Goal: Information Seeking & Learning: Learn about a topic

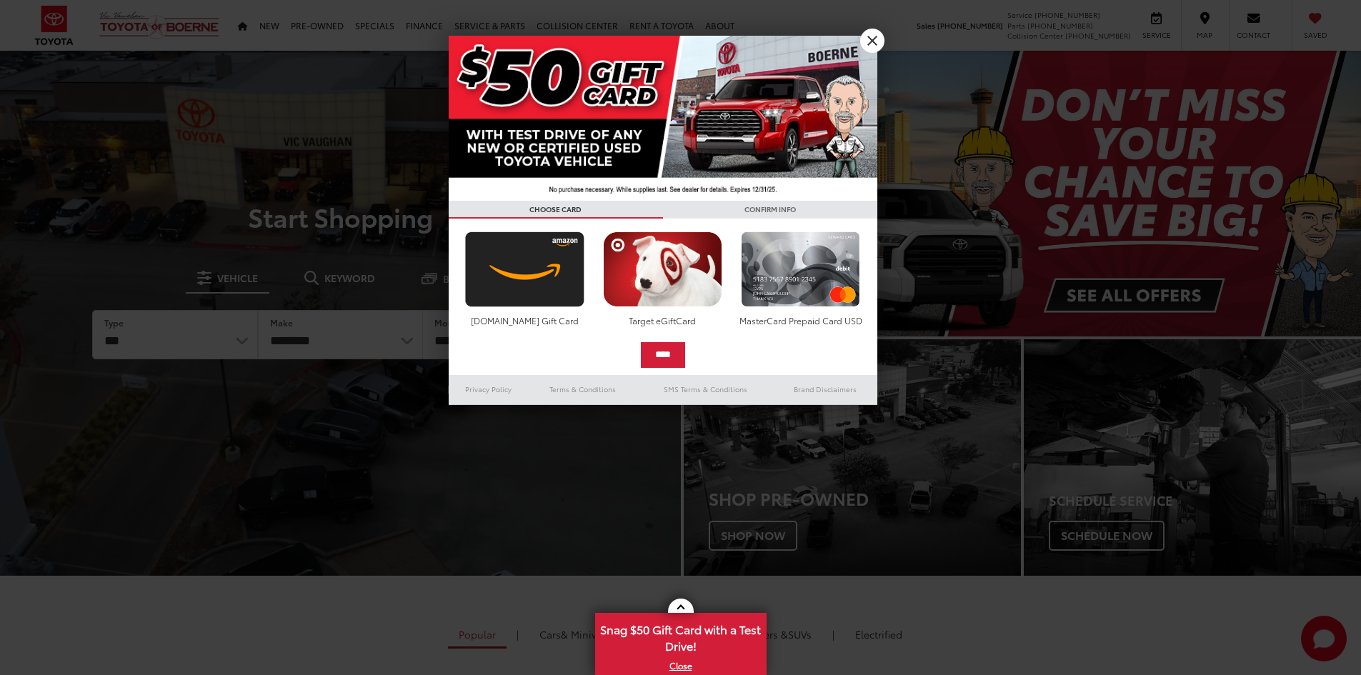
click at [323, 26] on div at bounding box center [680, 337] width 1361 height 675
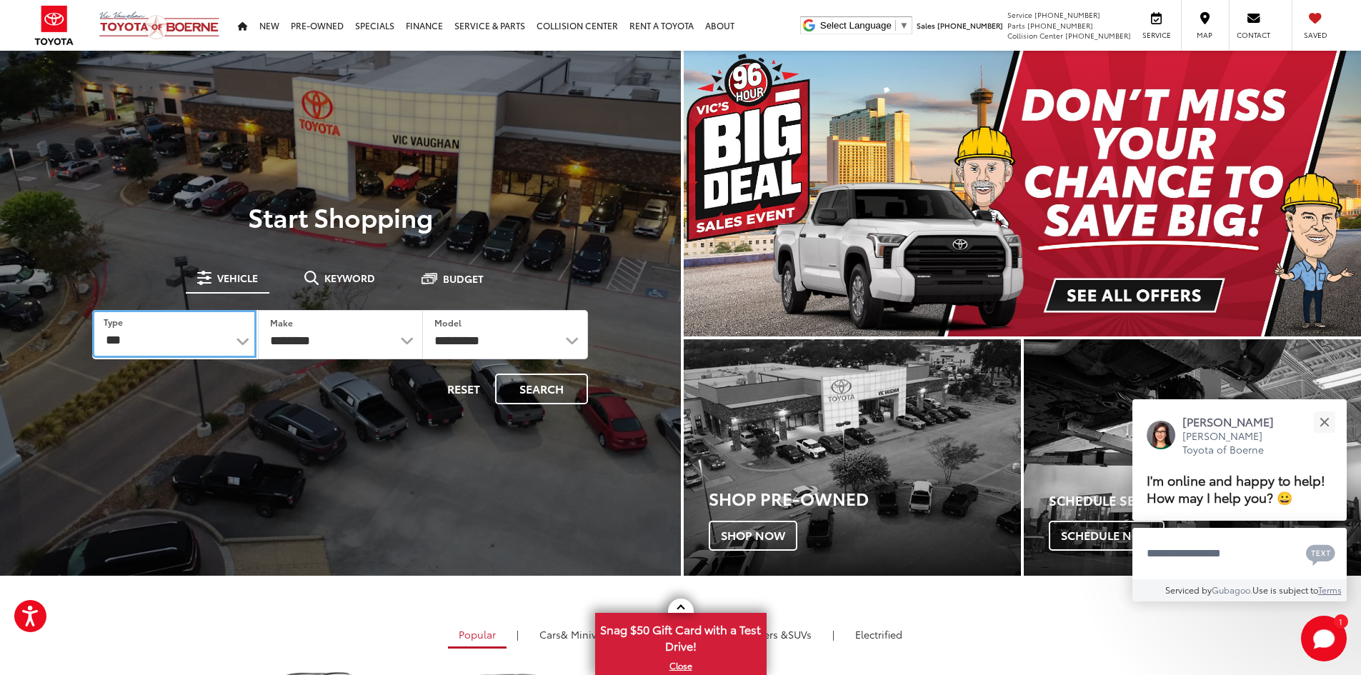
click at [237, 347] on select "*** *** **** *********" at bounding box center [174, 334] width 164 height 48
click at [92, 310] on select "*** *** **** *********" at bounding box center [174, 334] width 165 height 49
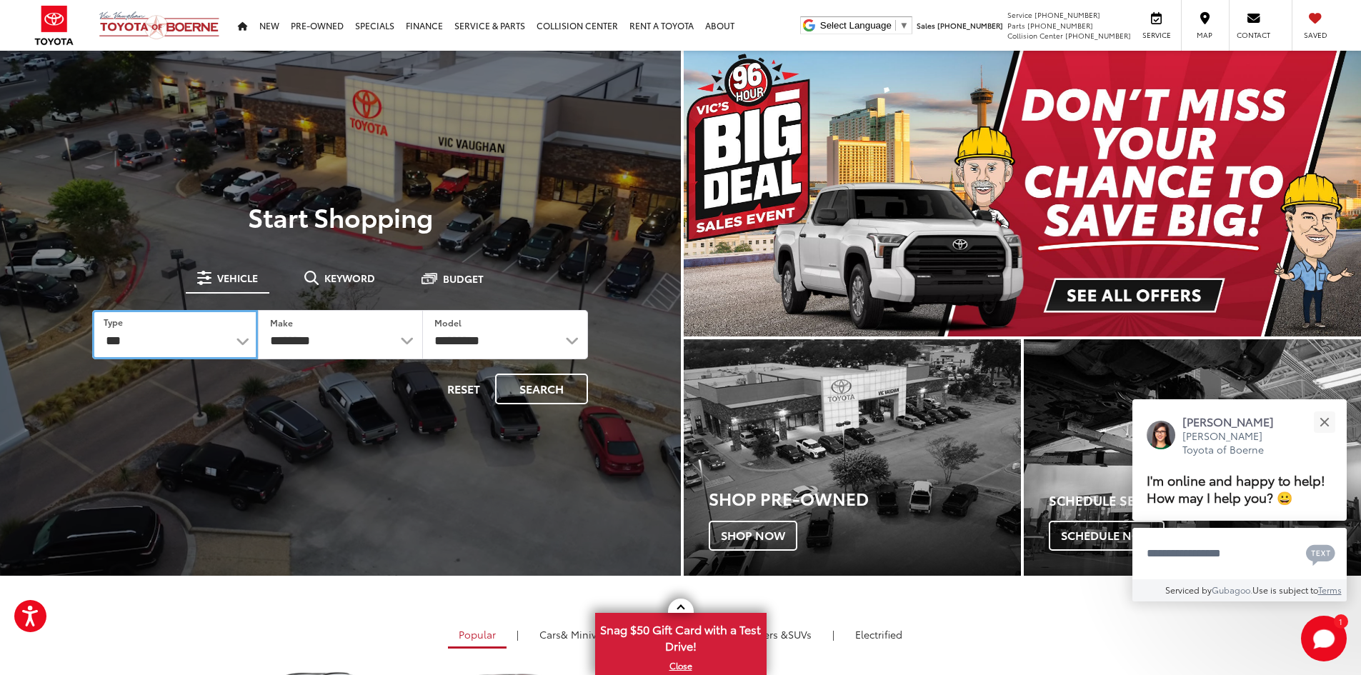
click at [108, 334] on select "*** *** **** *********" at bounding box center [174, 334] width 165 height 49
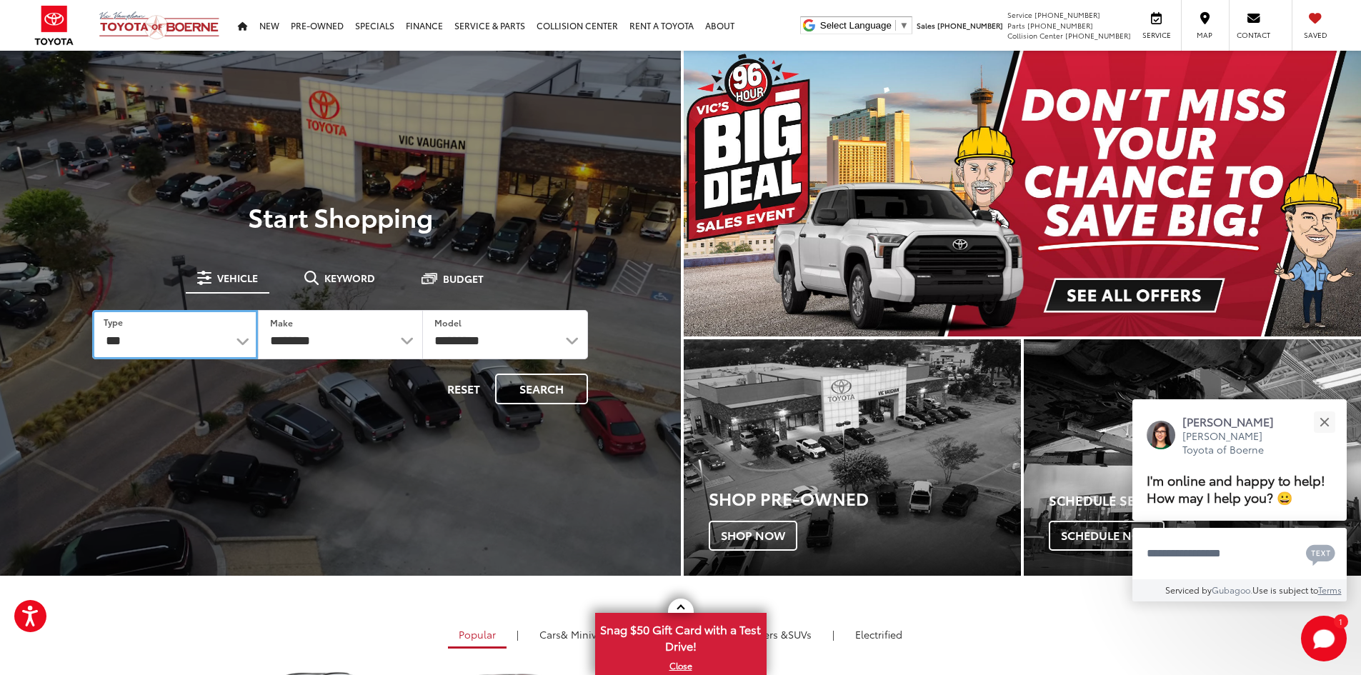
click at [92, 310] on select "*** *** **** *********" at bounding box center [174, 334] width 165 height 49
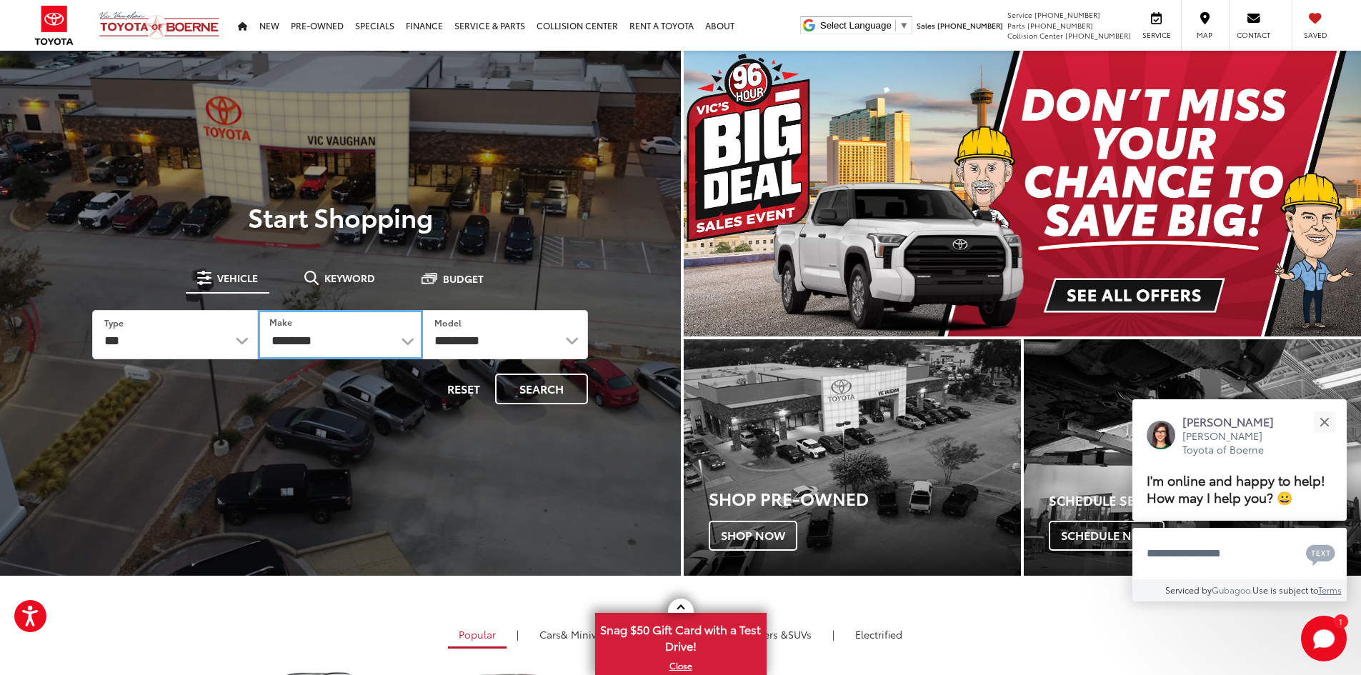
click at [403, 344] on select "**********" at bounding box center [340, 334] width 165 height 49
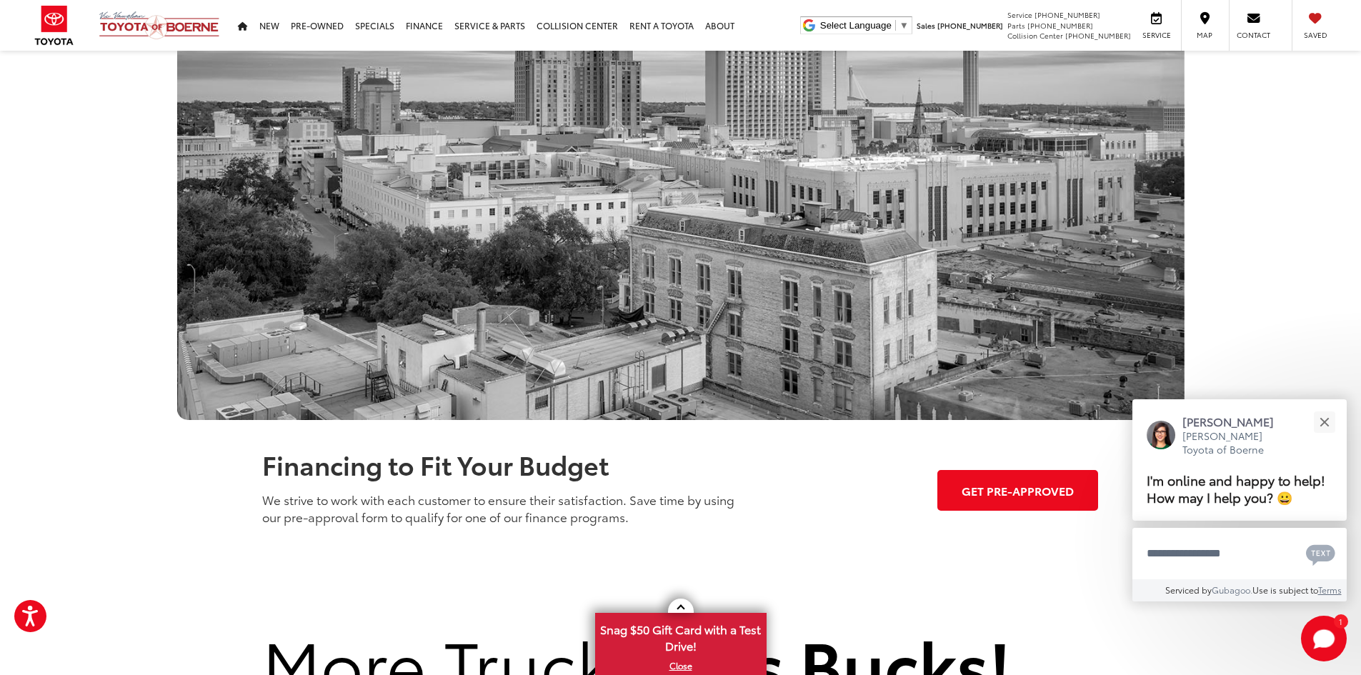
scroll to position [936, 0]
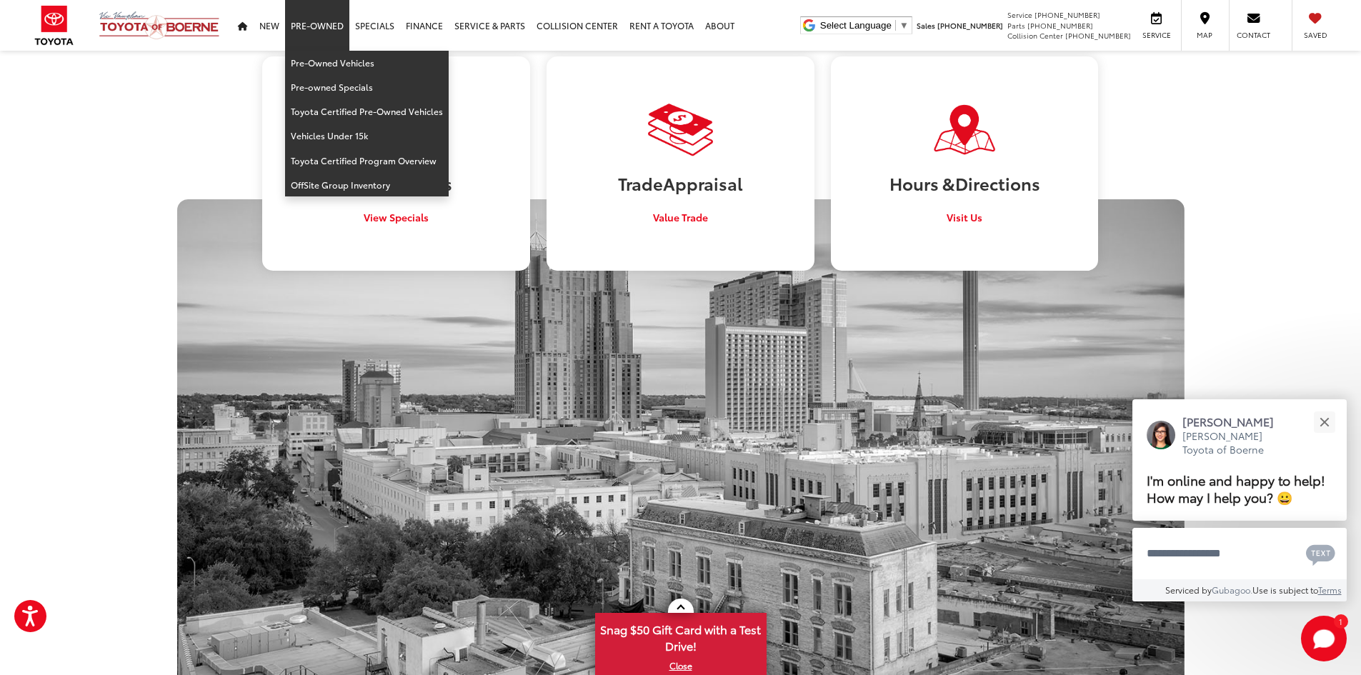
click at [320, 21] on link "Pre-Owned" at bounding box center [317, 25] width 64 height 51
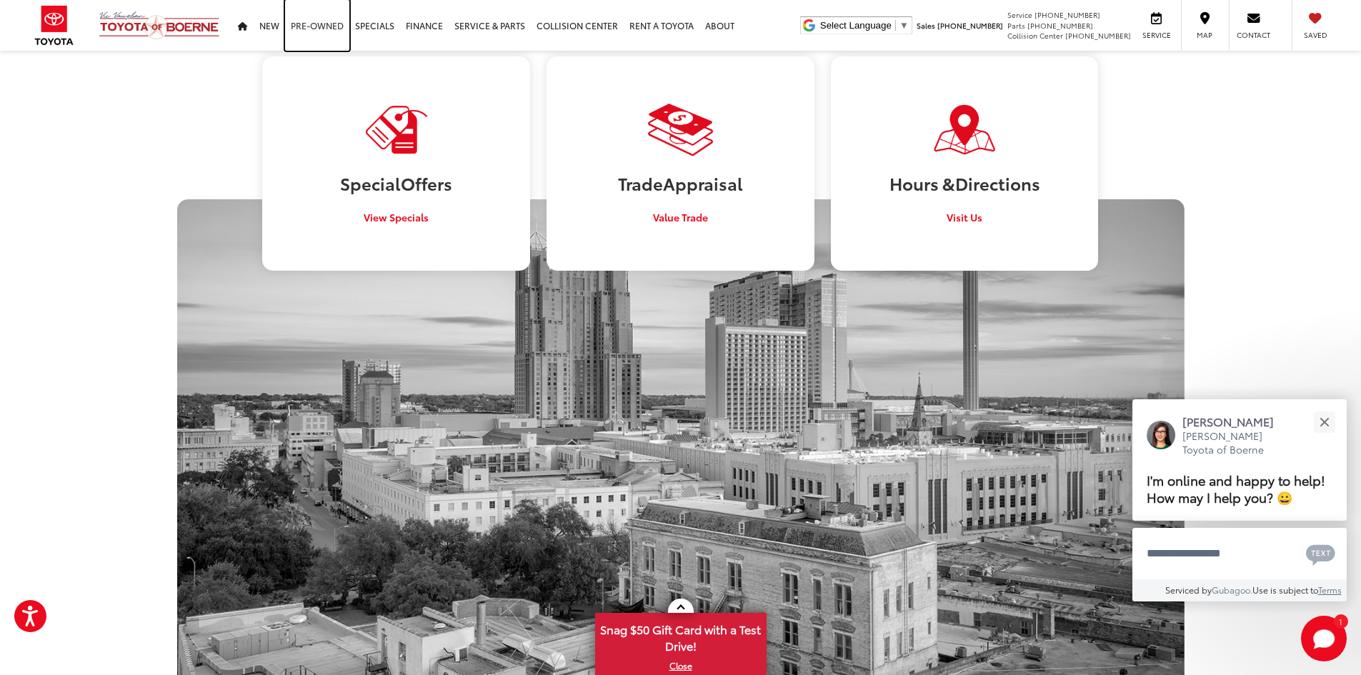
click at [320, 21] on link "Pre-Owned" at bounding box center [317, 25] width 64 height 51
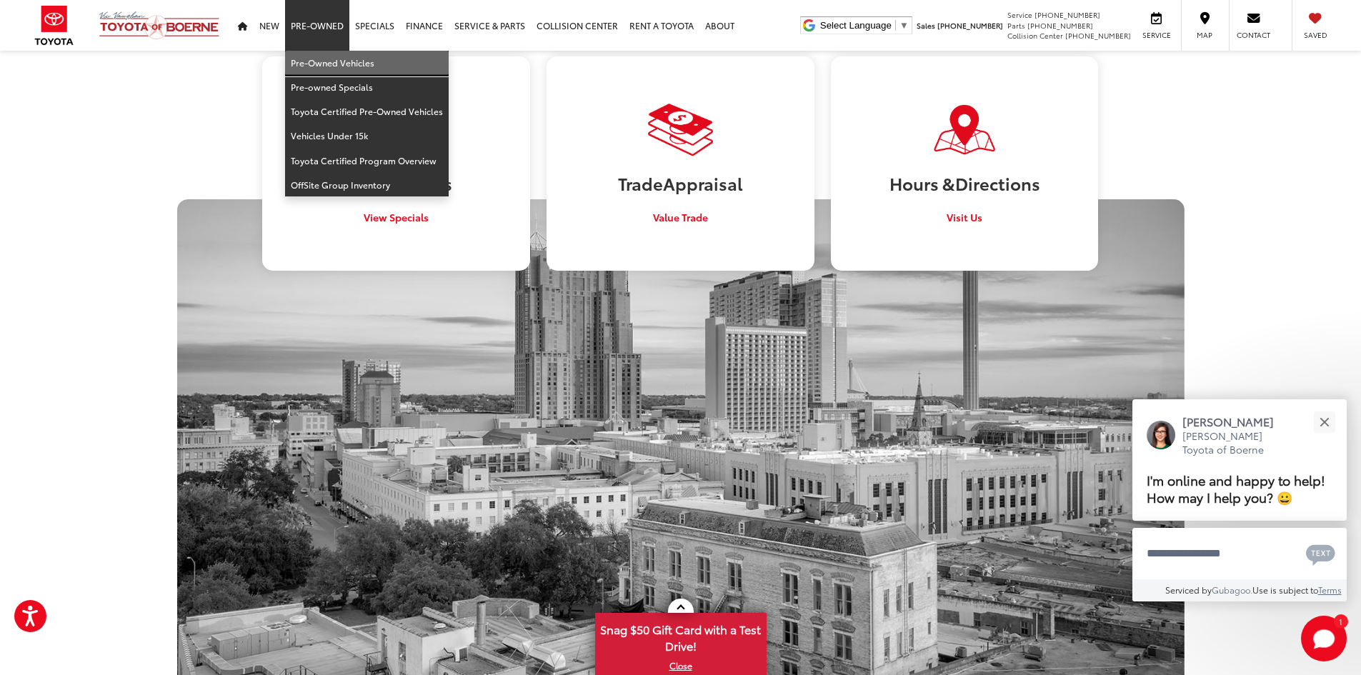
click at [330, 62] on link "Pre-Owned Vehicles" at bounding box center [367, 63] width 164 height 24
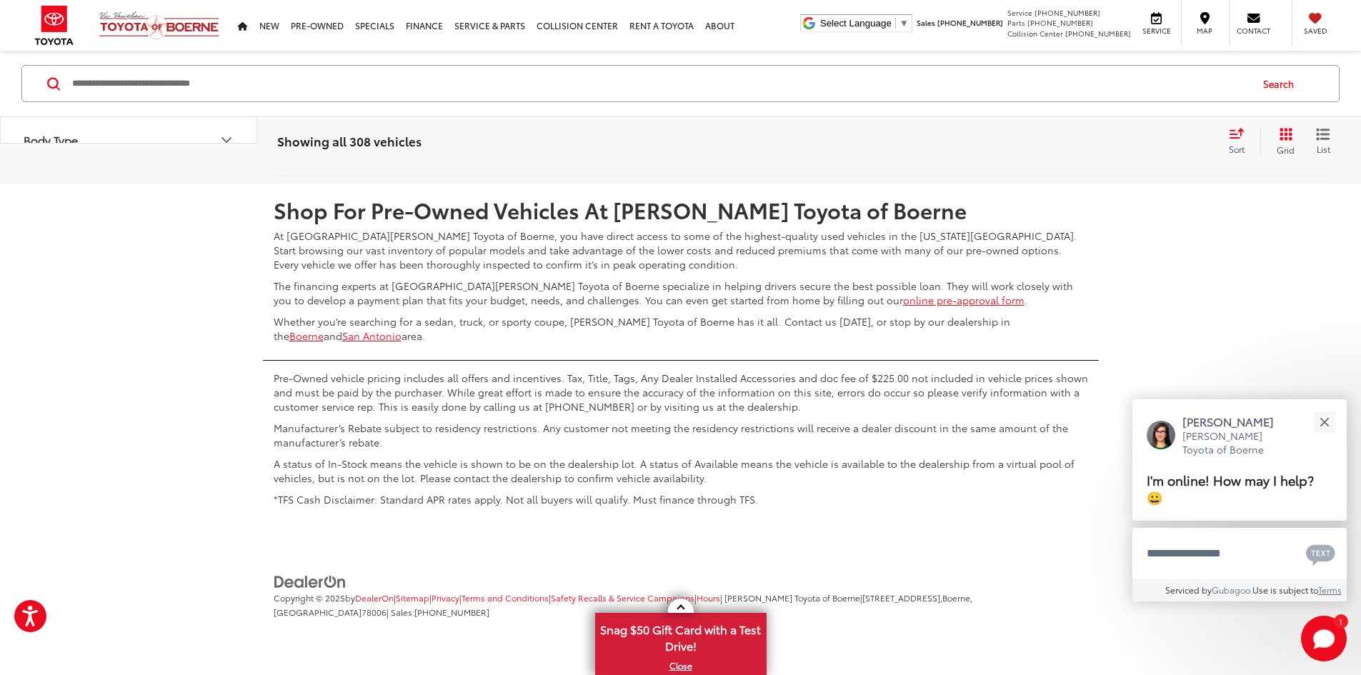
scroll to position [7557, 0]
click at [1075, 154] on link "2" at bounding box center [1086, 141] width 22 height 26
click at [1096, 154] on link "3" at bounding box center [1107, 142] width 22 height 26
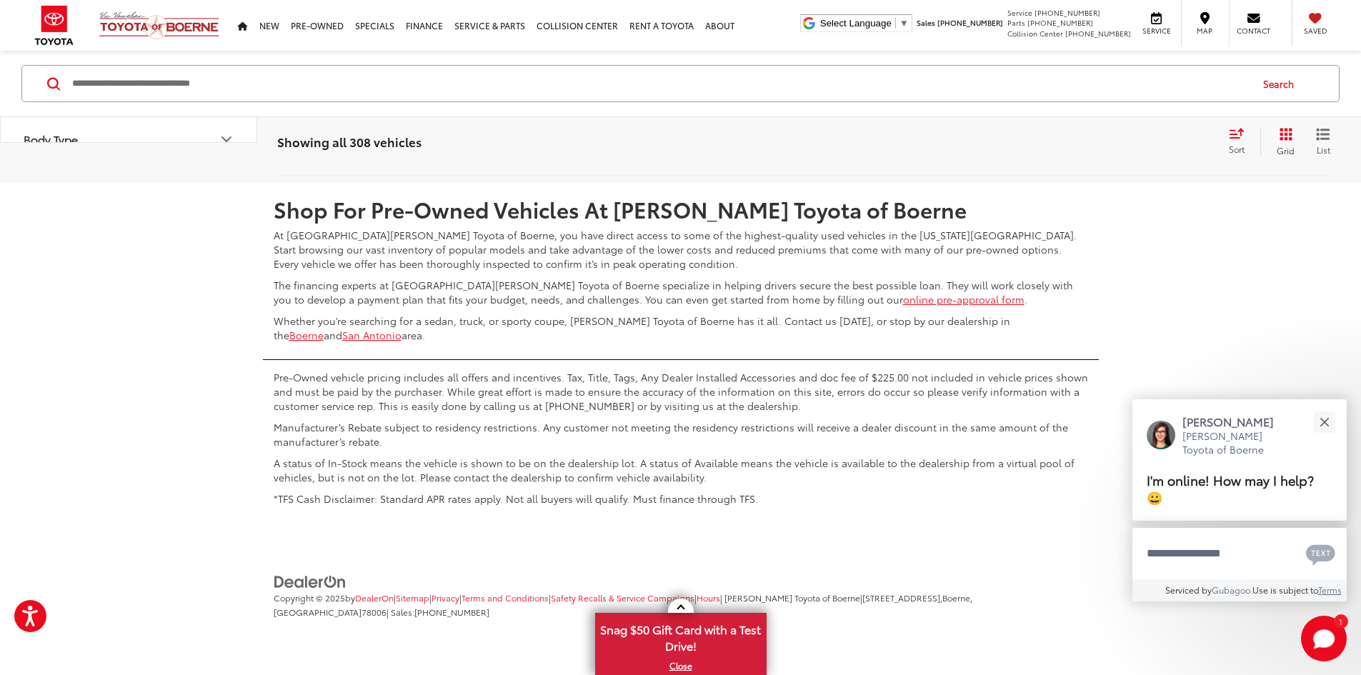
click at [1118, 154] on link "4" at bounding box center [1129, 141] width 22 height 26
click at [1118, 154] on link "5" at bounding box center [1129, 141] width 22 height 26
click at [1118, 154] on link "6" at bounding box center [1129, 142] width 22 height 26
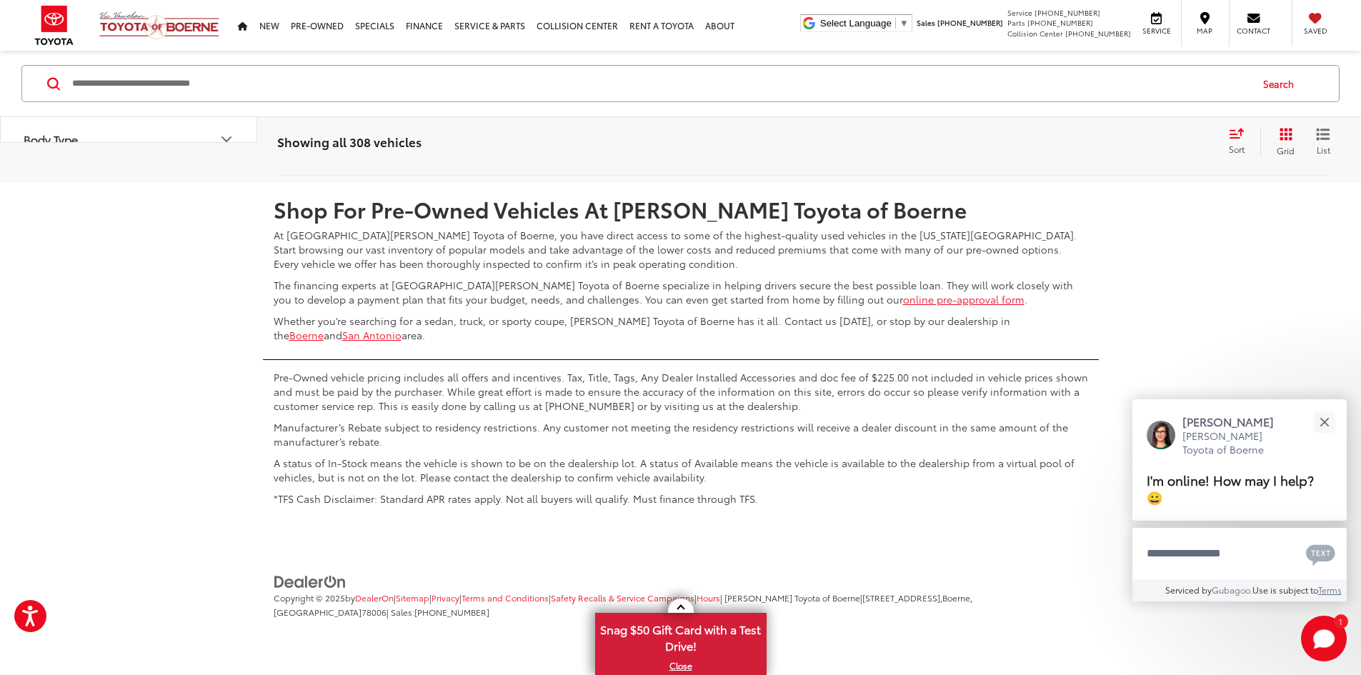
scroll to position [7876, 0]
click at [1118, 154] on link "7" at bounding box center [1129, 141] width 22 height 26
click at [1118, 154] on link "8" at bounding box center [1129, 141] width 22 height 26
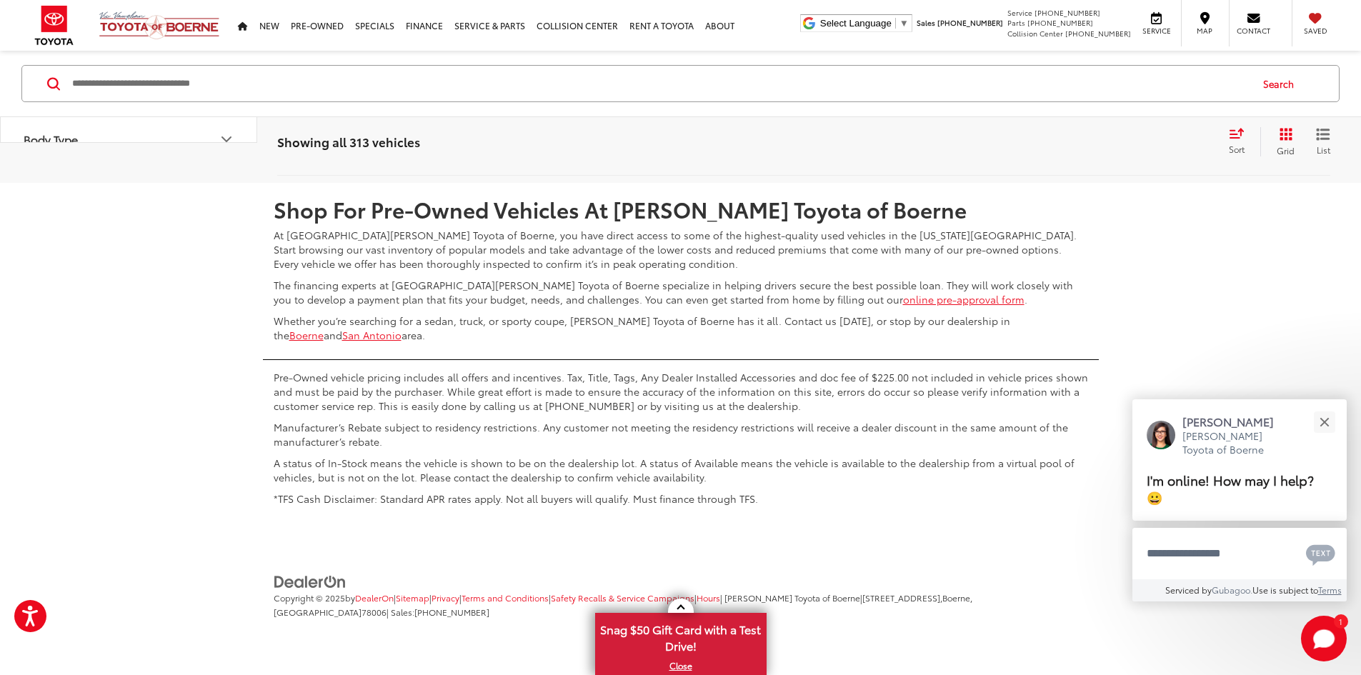
click at [1113, 154] on link "9" at bounding box center [1124, 141] width 22 height 26
click at [1109, 154] on link "10" at bounding box center [1122, 141] width 27 height 26
click at [1109, 154] on link "11" at bounding box center [1122, 141] width 26 height 26
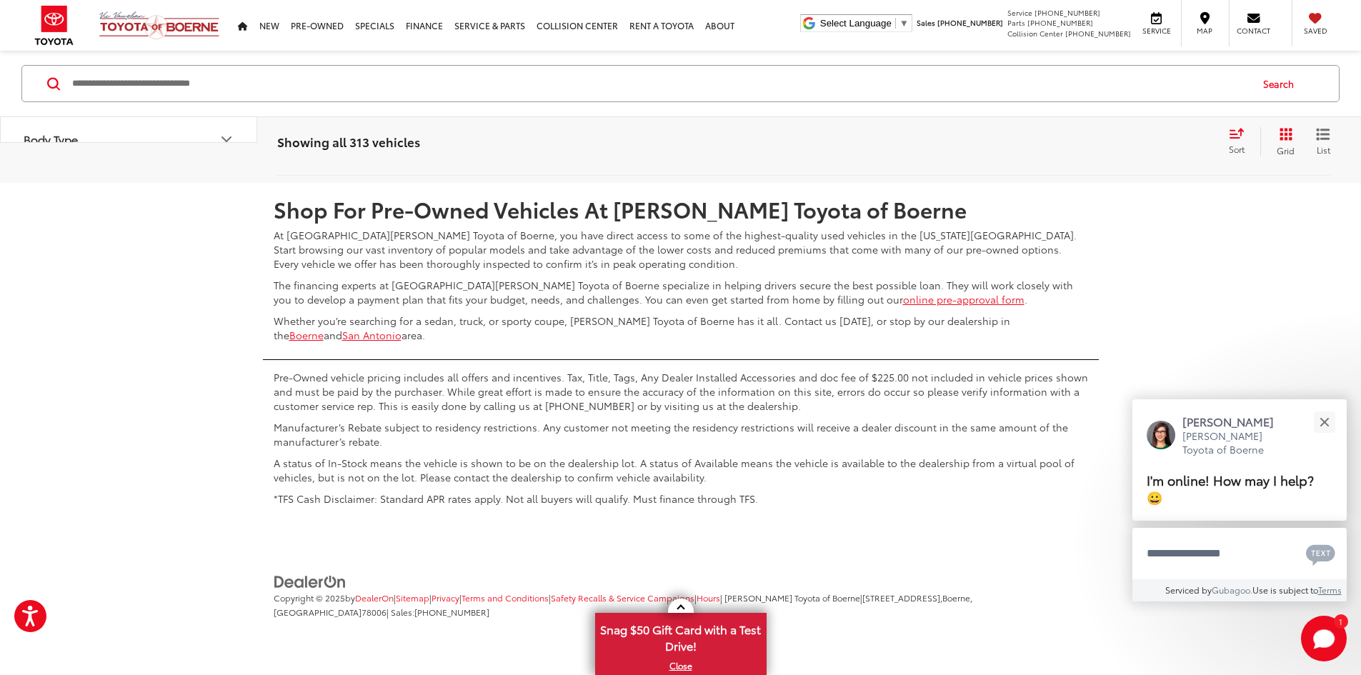
scroll to position [7948, 0]
click at [1108, 154] on link "12" at bounding box center [1121, 141] width 27 height 26
click at [1108, 154] on link "13" at bounding box center [1121, 141] width 27 height 26
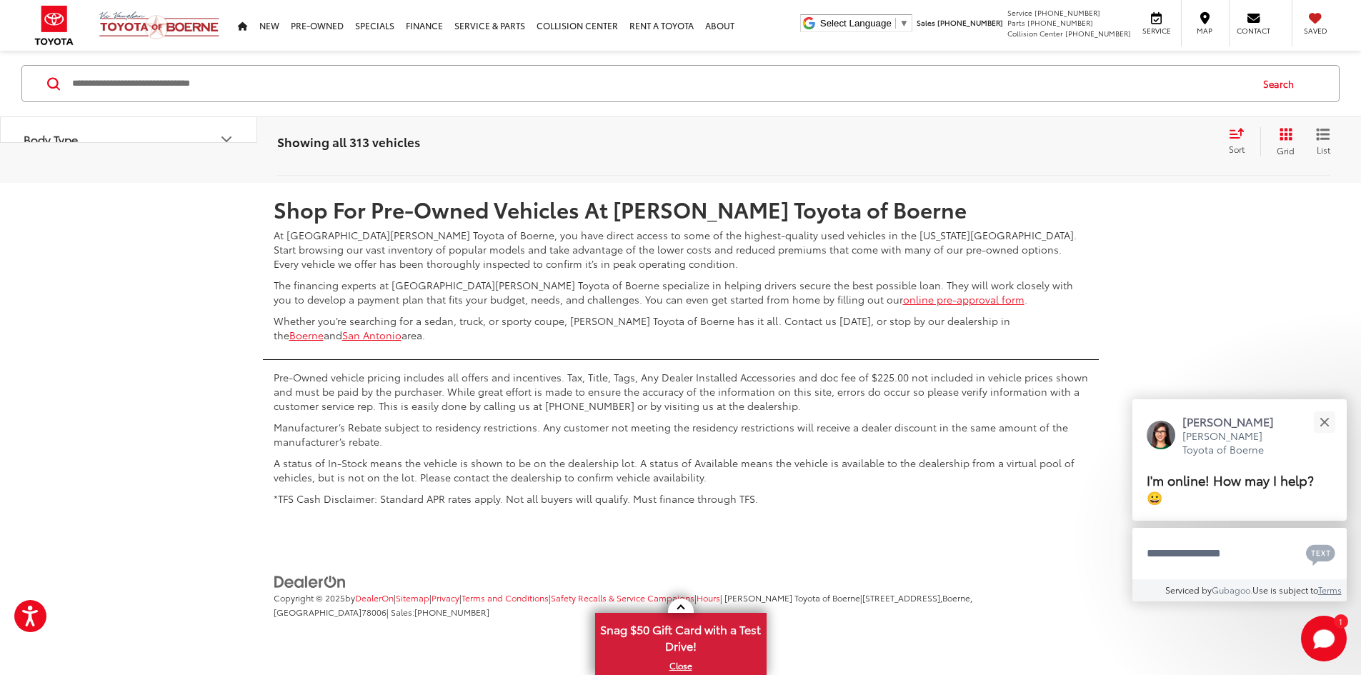
click at [1108, 154] on link "14" at bounding box center [1121, 141] width 27 height 26
click at [1108, 154] on link "15" at bounding box center [1121, 141] width 27 height 26
click at [1108, 154] on link "16" at bounding box center [1121, 141] width 27 height 26
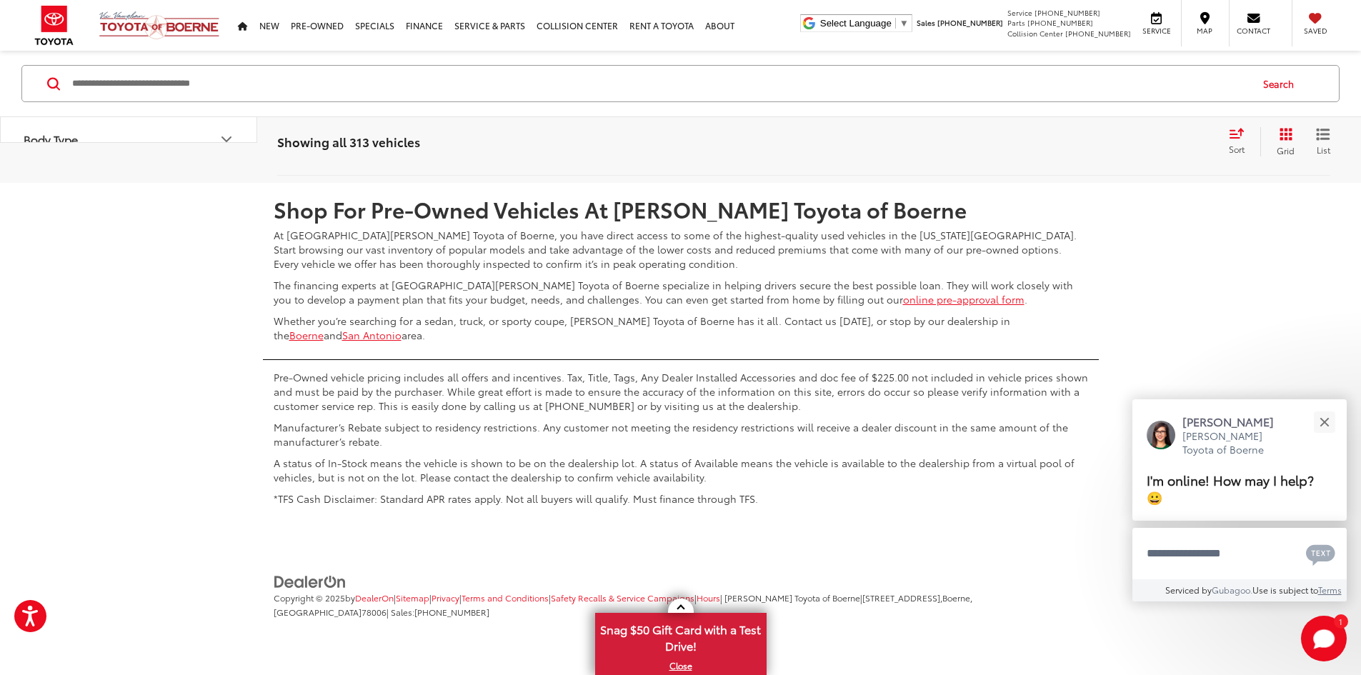
scroll to position [7805, 0]
click at [1108, 154] on link "17" at bounding box center [1121, 141] width 27 height 26
click at [1108, 154] on link "18" at bounding box center [1121, 141] width 27 height 26
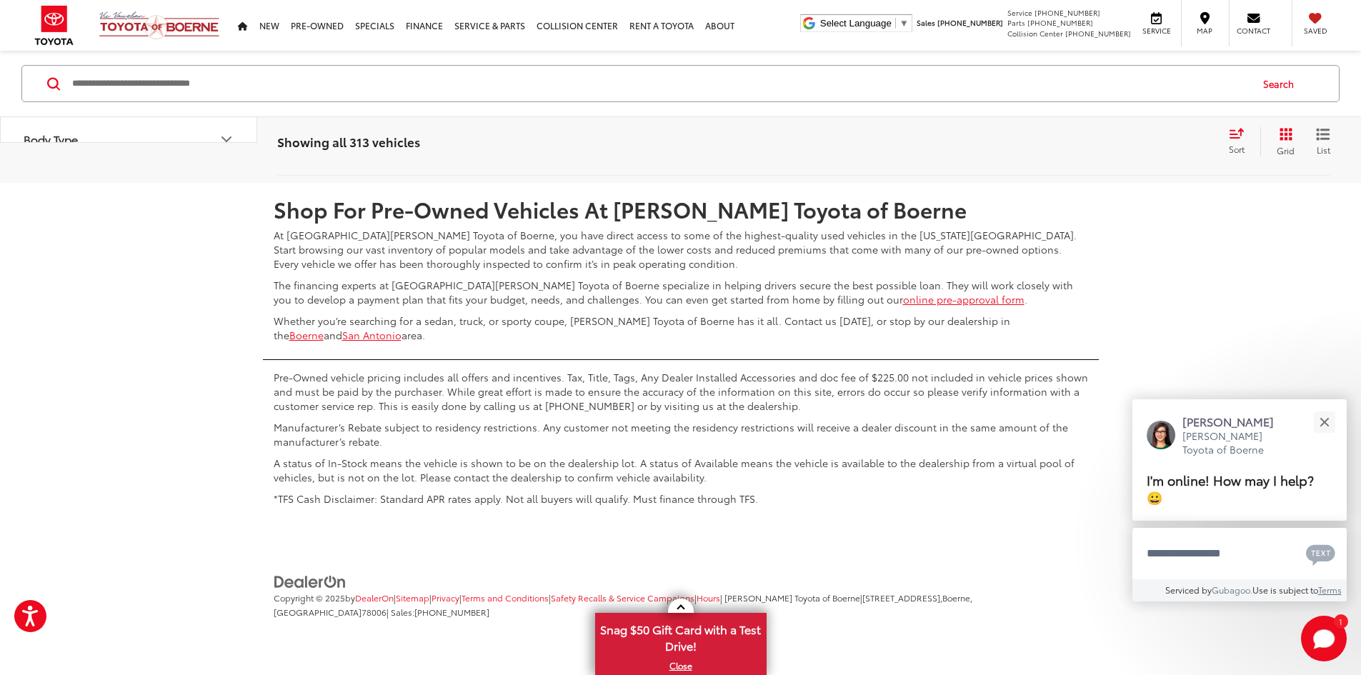
click at [1108, 154] on link "19" at bounding box center [1119, 141] width 27 height 26
click at [1106, 154] on link "20" at bounding box center [1120, 141] width 29 height 26
click at [1106, 154] on link "21" at bounding box center [1119, 141] width 27 height 26
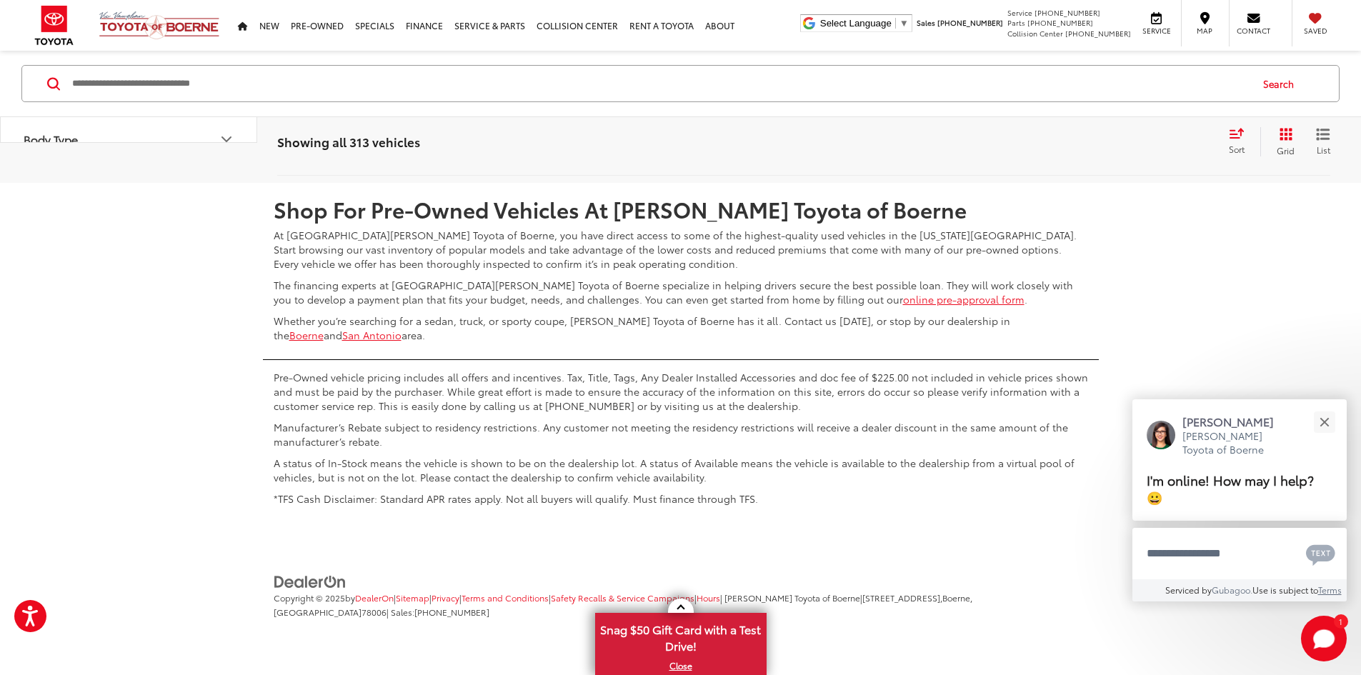
scroll to position [7662, 0]
click at [1105, 154] on link "22" at bounding box center [1119, 141] width 29 height 26
click at [1105, 154] on link "23" at bounding box center [1119, 141] width 29 height 26
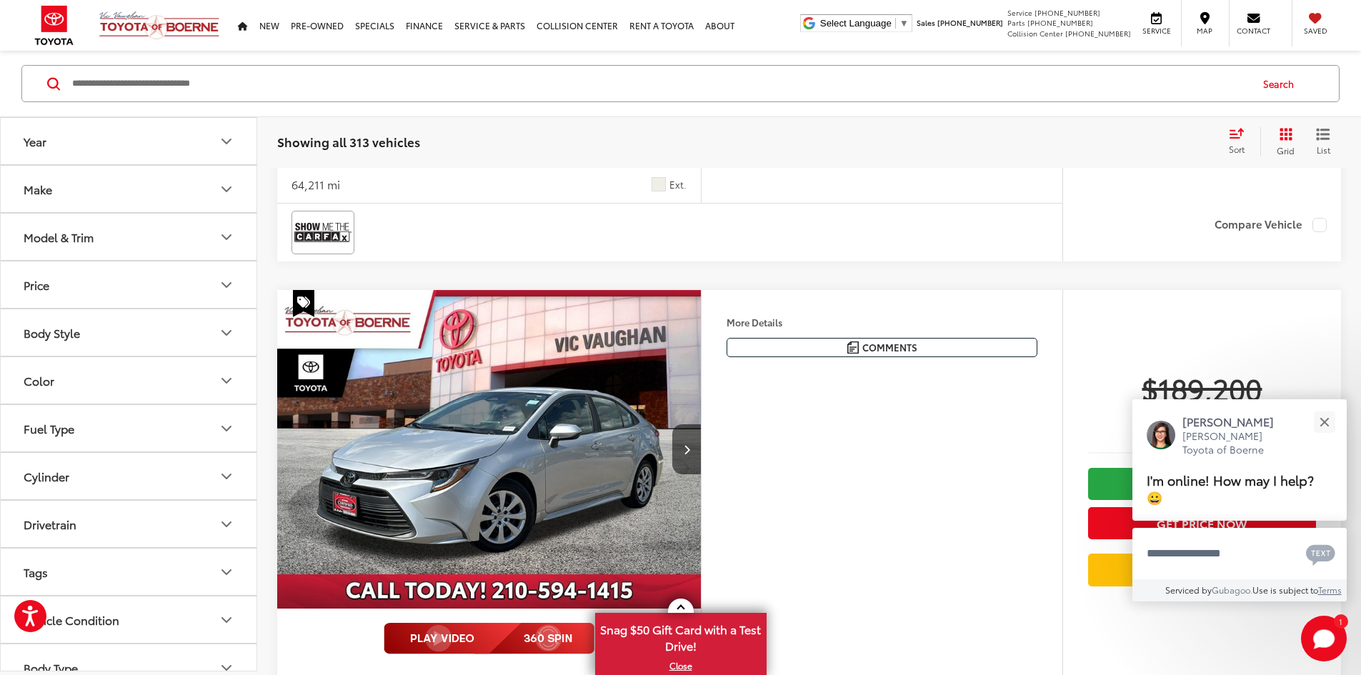
scroll to position [5732, 0]
